Goal: Task Accomplishment & Management: Manage account settings

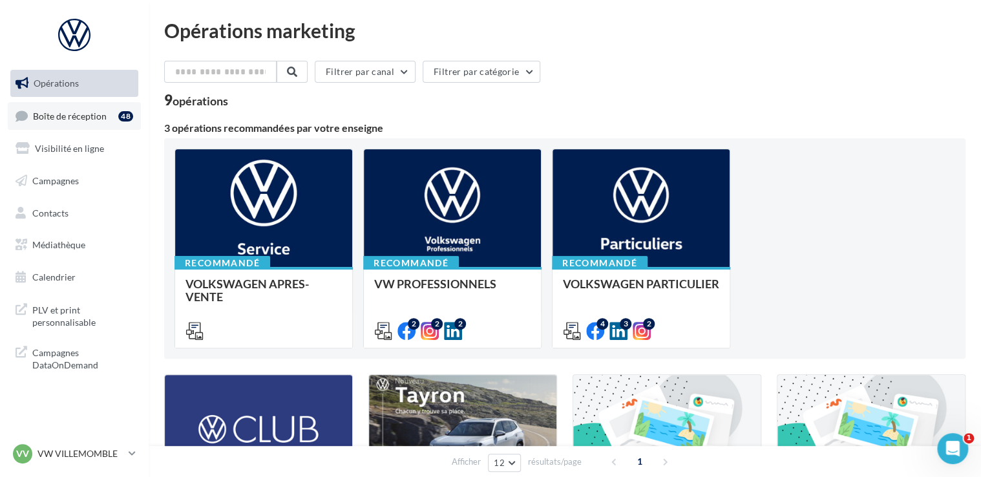
click at [93, 117] on span "Boîte de réception" at bounding box center [70, 115] width 74 height 11
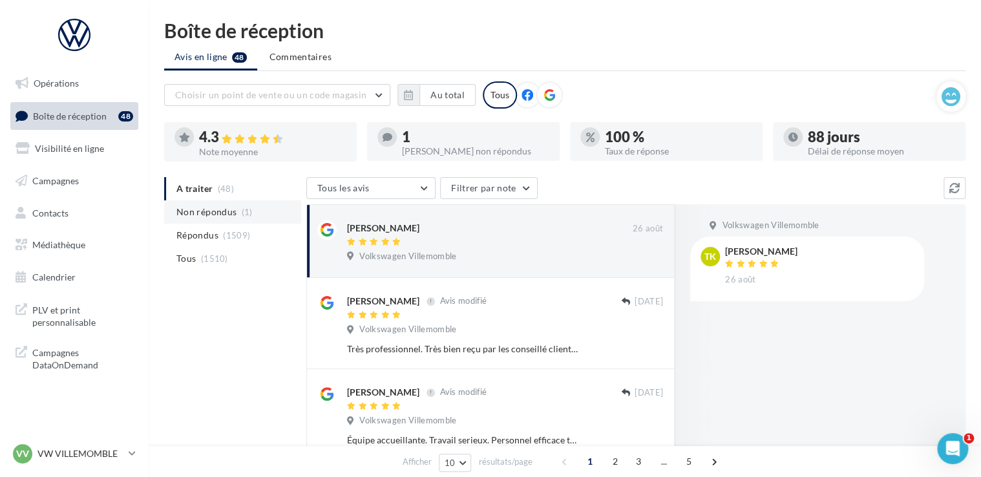
click at [220, 221] on li "Non répondus (1)" at bounding box center [232, 211] width 137 height 23
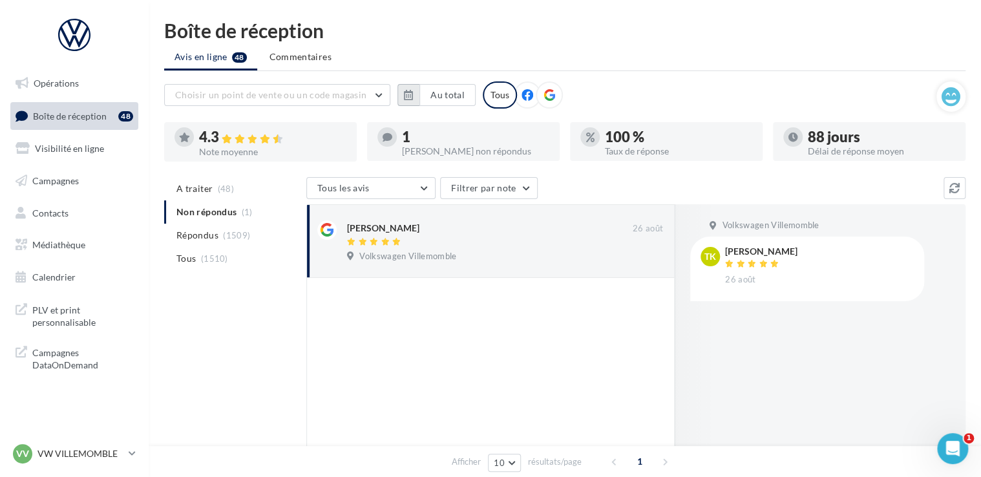
click at [406, 101] on button "button" at bounding box center [408, 95] width 22 height 22
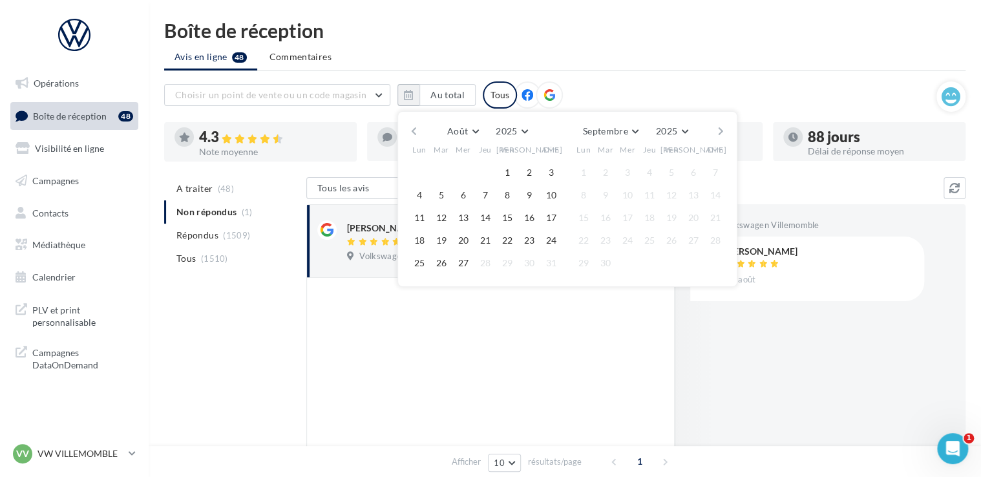
click at [410, 127] on button "button" at bounding box center [413, 131] width 11 height 18
click at [446, 173] on button "1" at bounding box center [441, 172] width 19 height 19
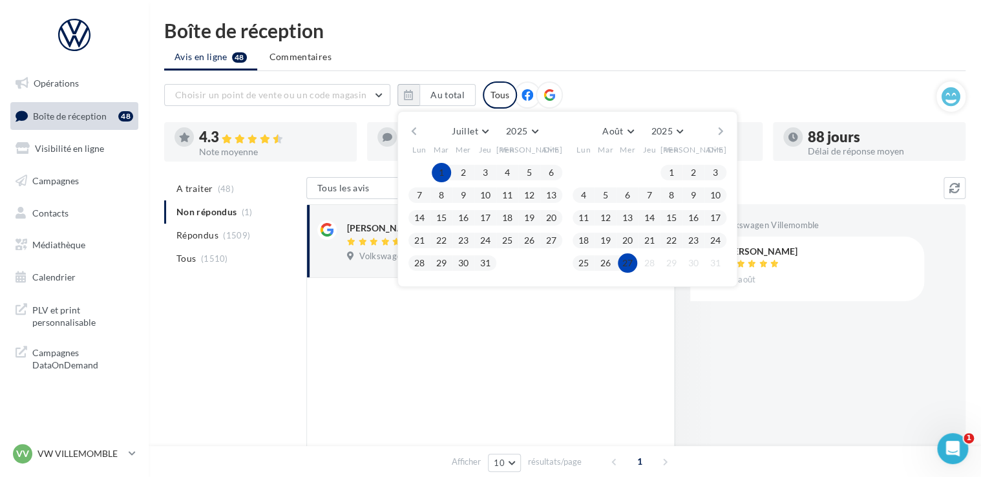
click at [622, 256] on button "27" at bounding box center [627, 262] width 19 height 19
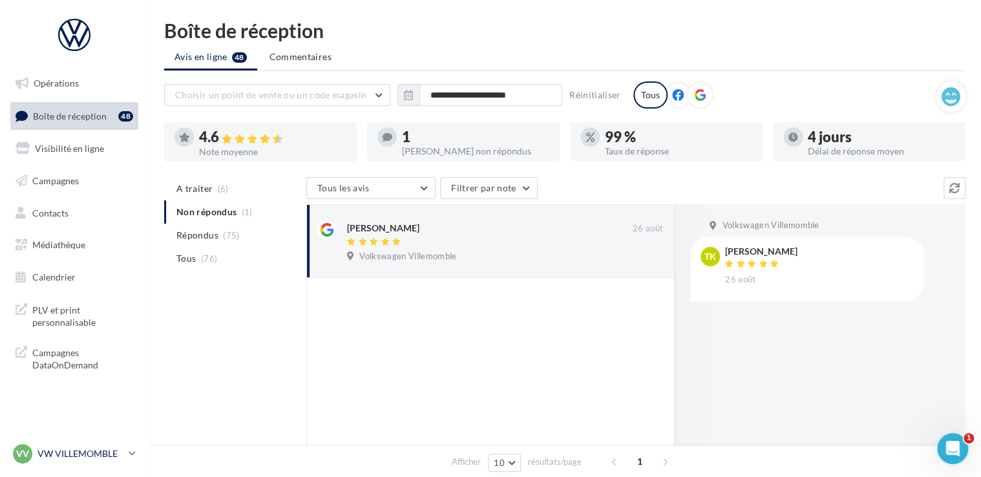
click at [116, 448] on p "VW VILLEMOMBLE" at bounding box center [80, 453] width 86 height 13
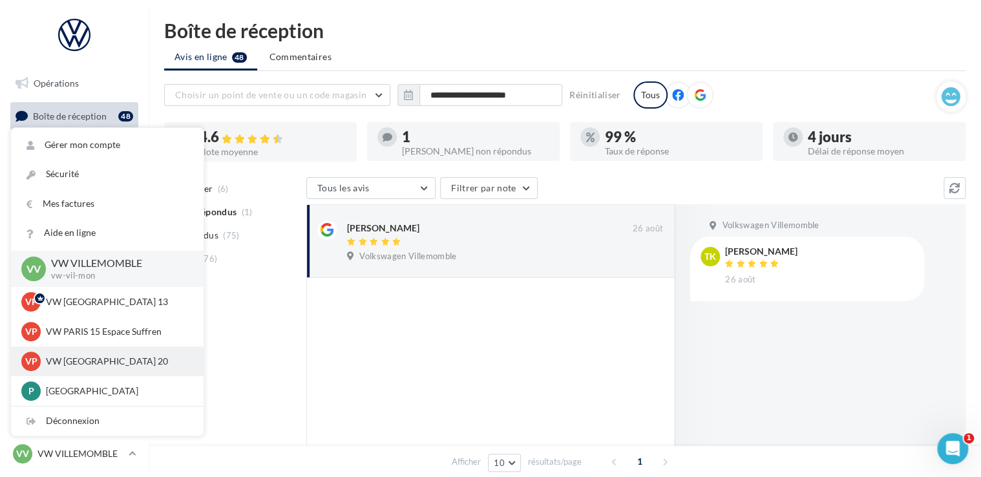
click at [93, 361] on p "VW [GEOGRAPHIC_DATA] 20" at bounding box center [117, 361] width 142 height 13
